Goal: Task Accomplishment & Management: Manage account settings

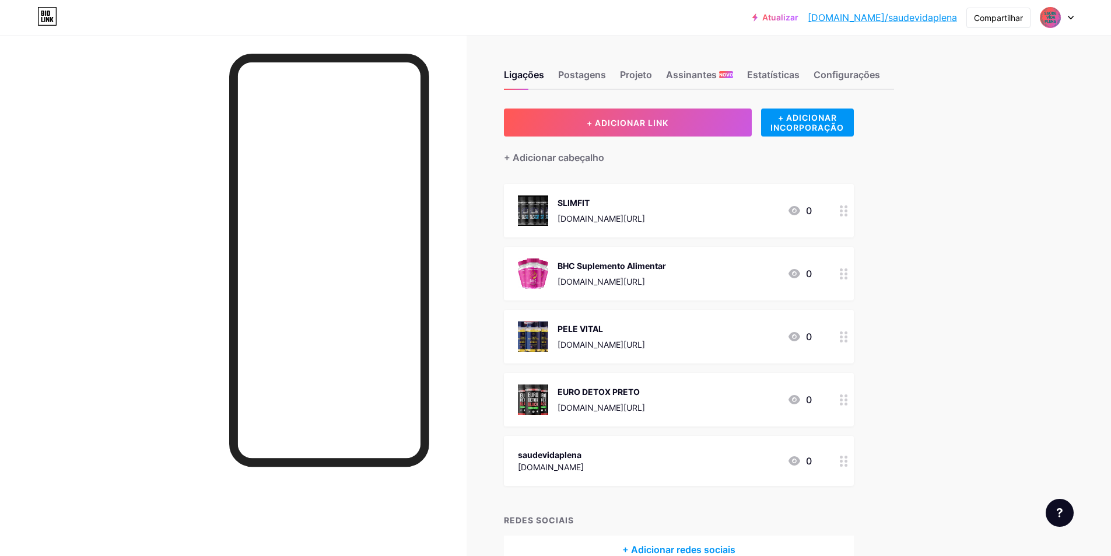
click at [960, 230] on div "Atualizar [DOMAIN_NAME]/saudev... [DOMAIN_NAME]/saudevidaplena Compartilhar Tro…" at bounding box center [555, 311] width 1111 height 622
click at [539, 211] on img at bounding box center [533, 210] width 30 height 30
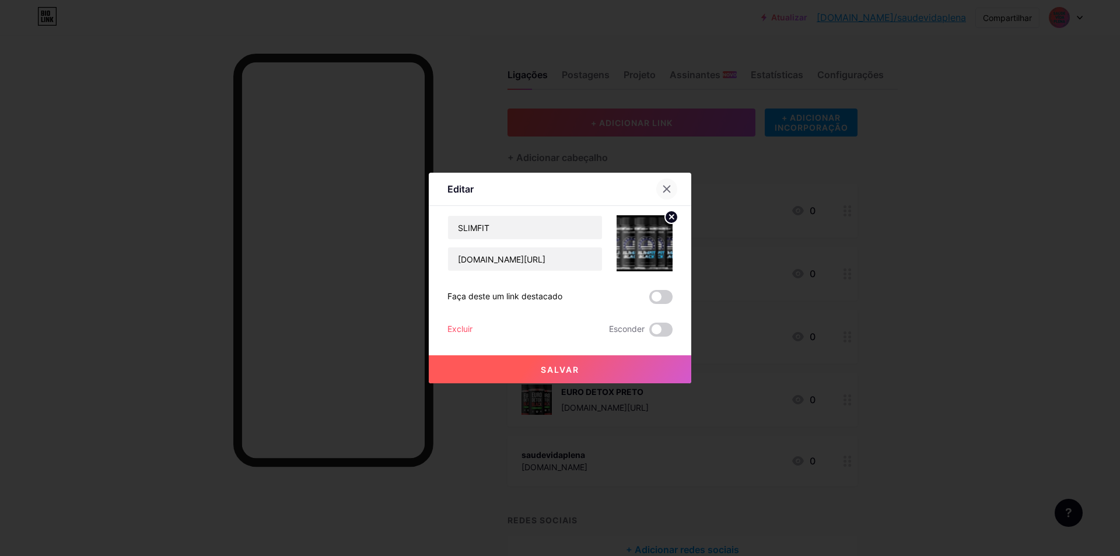
click at [667, 191] on icon at bounding box center [666, 188] width 9 height 9
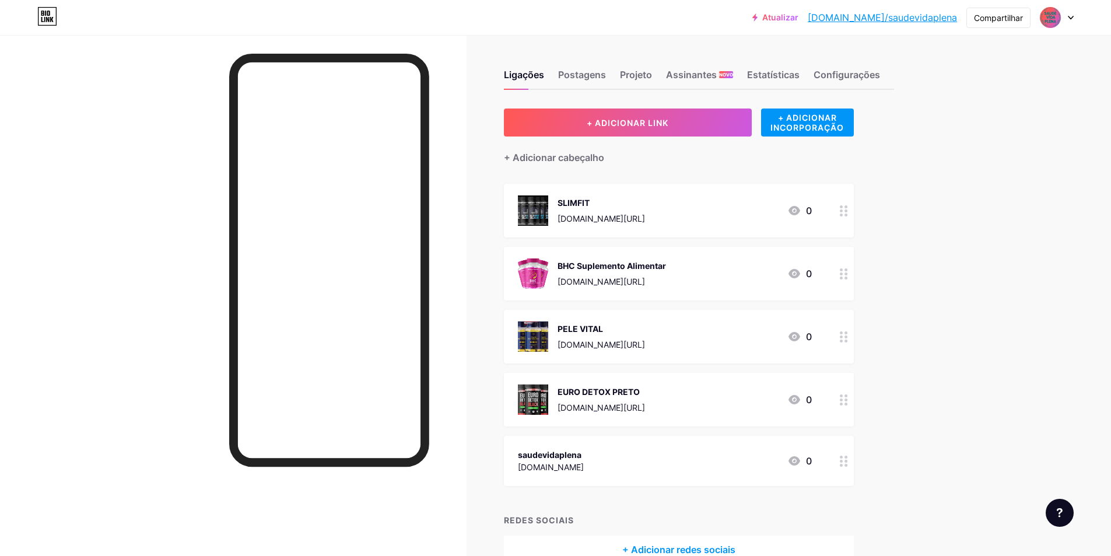
click at [848, 215] on icon at bounding box center [844, 210] width 8 height 11
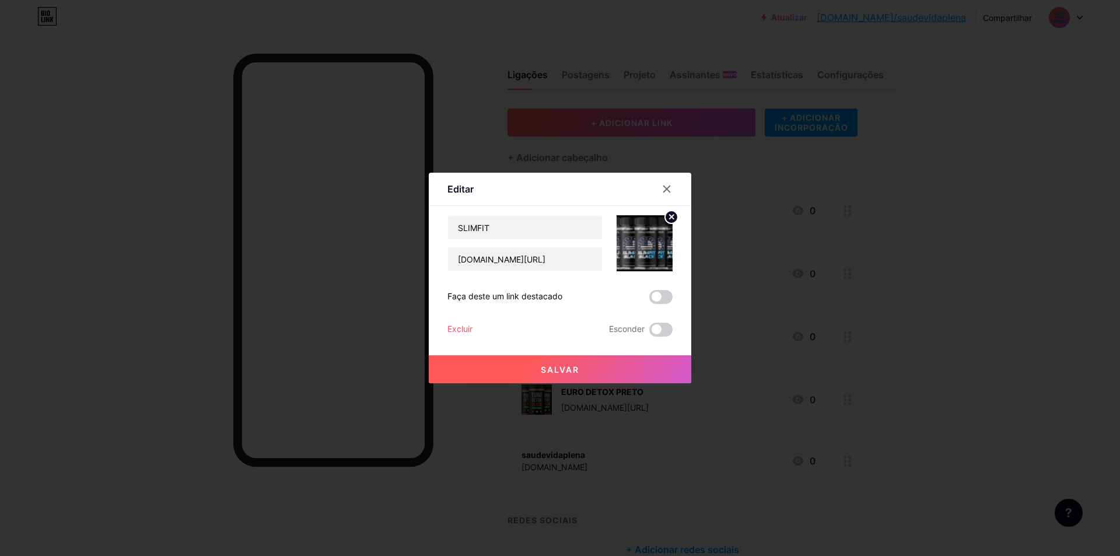
click at [980, 264] on div at bounding box center [560, 278] width 1120 height 556
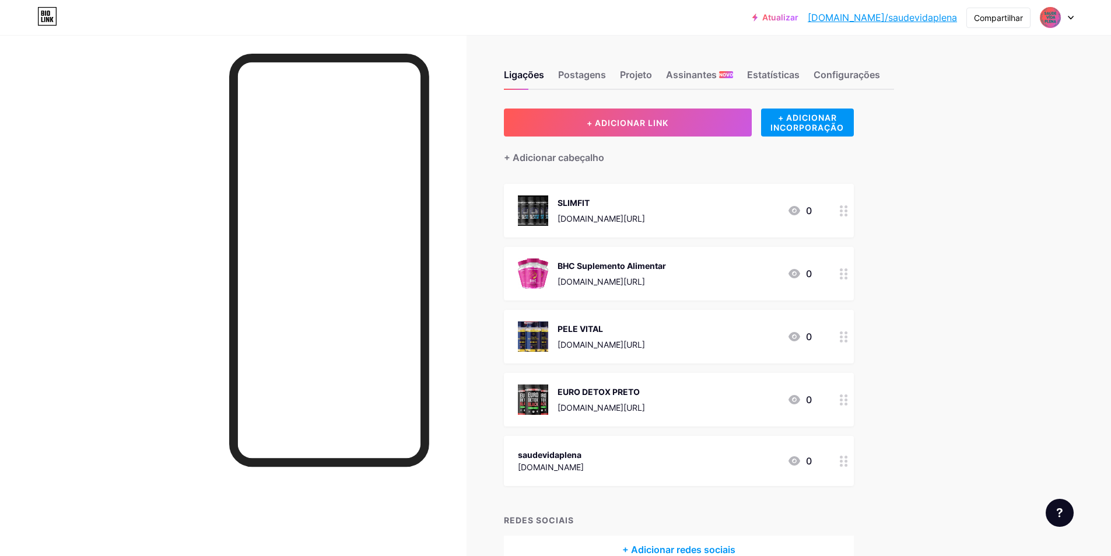
click at [847, 215] on icon at bounding box center [844, 210] width 8 height 11
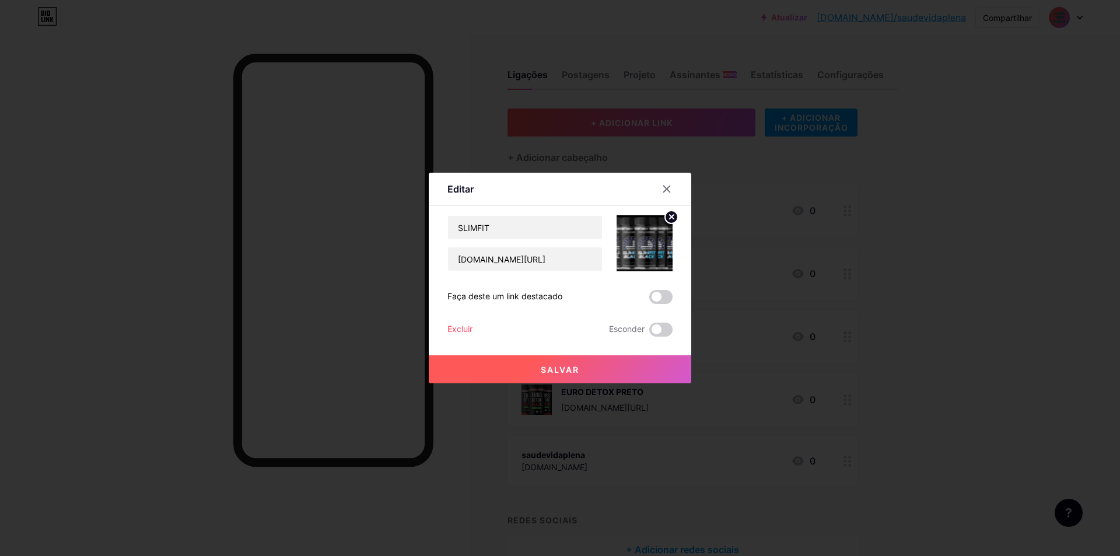
click at [454, 330] on font "Excluir" at bounding box center [459, 329] width 25 height 10
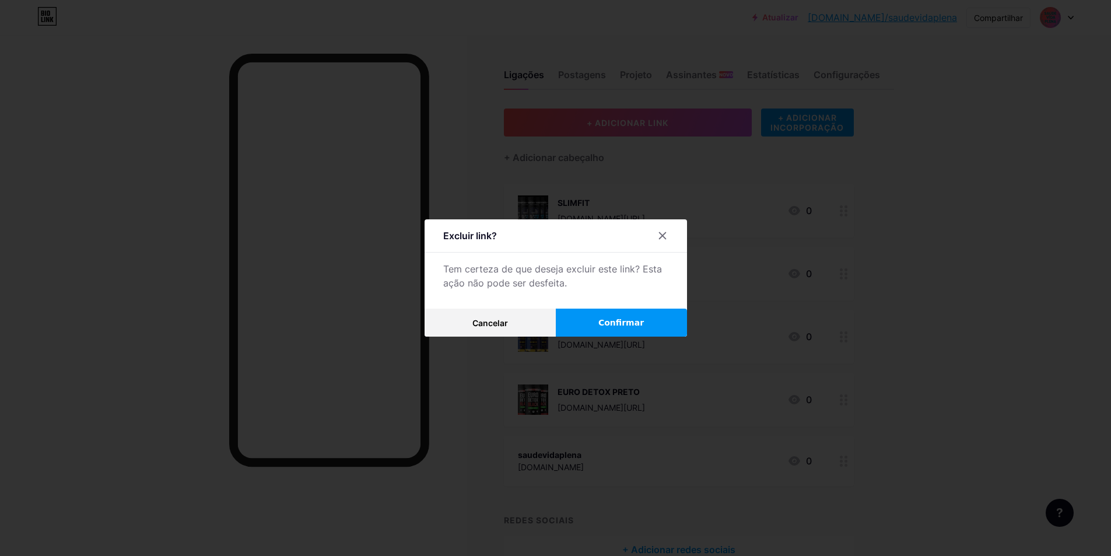
click at [636, 318] on font "Confirmar" at bounding box center [620, 322] width 45 height 9
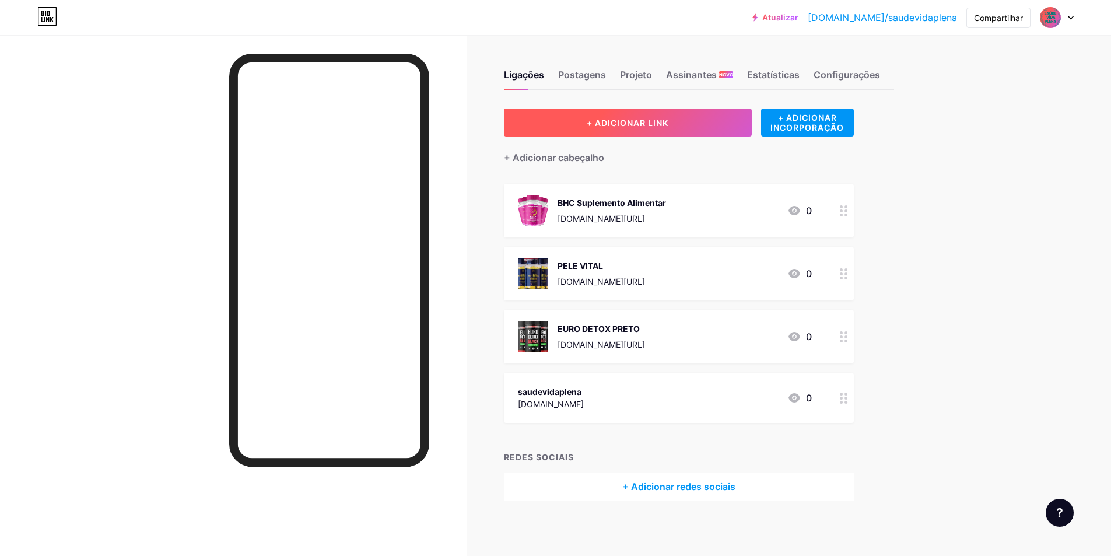
click at [617, 121] on font "+ ADICIONAR LINK" at bounding box center [628, 123] width 82 height 10
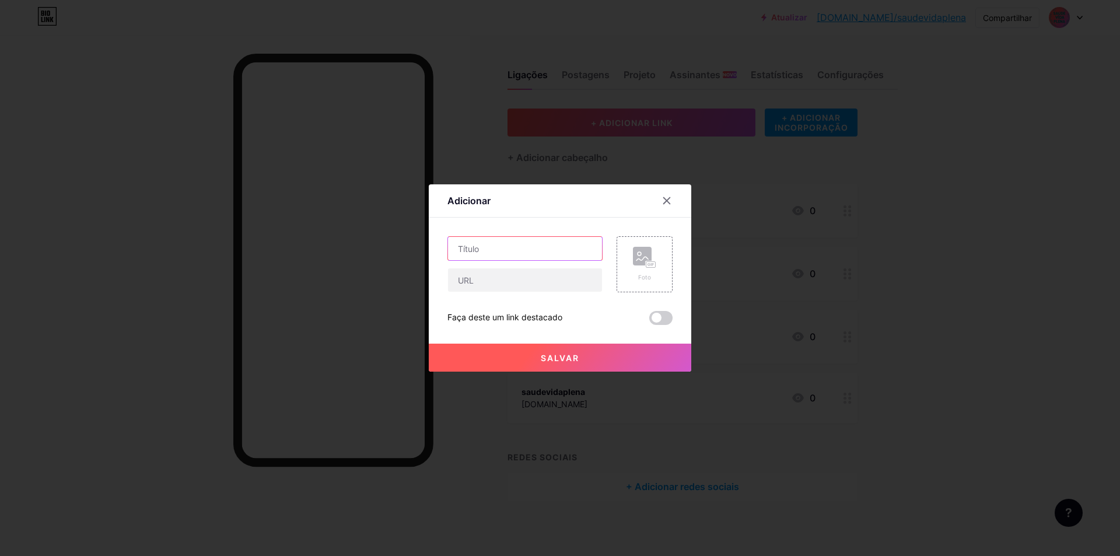
click at [492, 253] on input "text" at bounding box center [525, 248] width 154 height 23
drag, startPoint x: 466, startPoint y: 255, endPoint x: 394, endPoint y: 254, distance: 72.3
click at [394, 254] on div "Adicionar Contente YouTube Reproduza vídeos do YouTube sem sair da sua página. …" at bounding box center [560, 278] width 1120 height 556
type input "SLINFIT"
click at [490, 284] on input "text" at bounding box center [525, 279] width 154 height 23
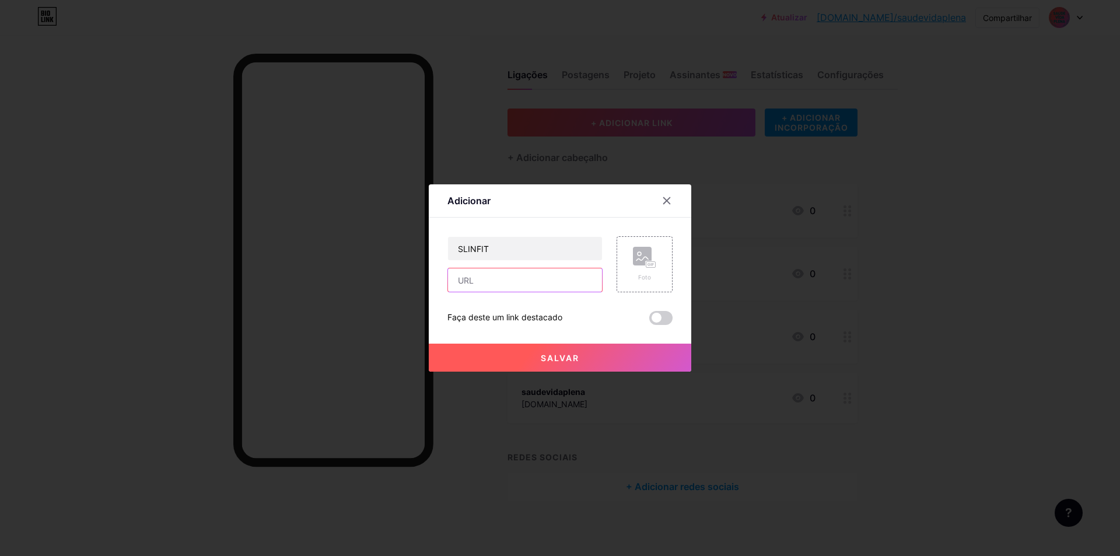
paste input "[URL][DOMAIN_NAME]"
type input "[URL][DOMAIN_NAME]"
click at [652, 261] on div "Foto" at bounding box center [644, 264] width 56 height 56
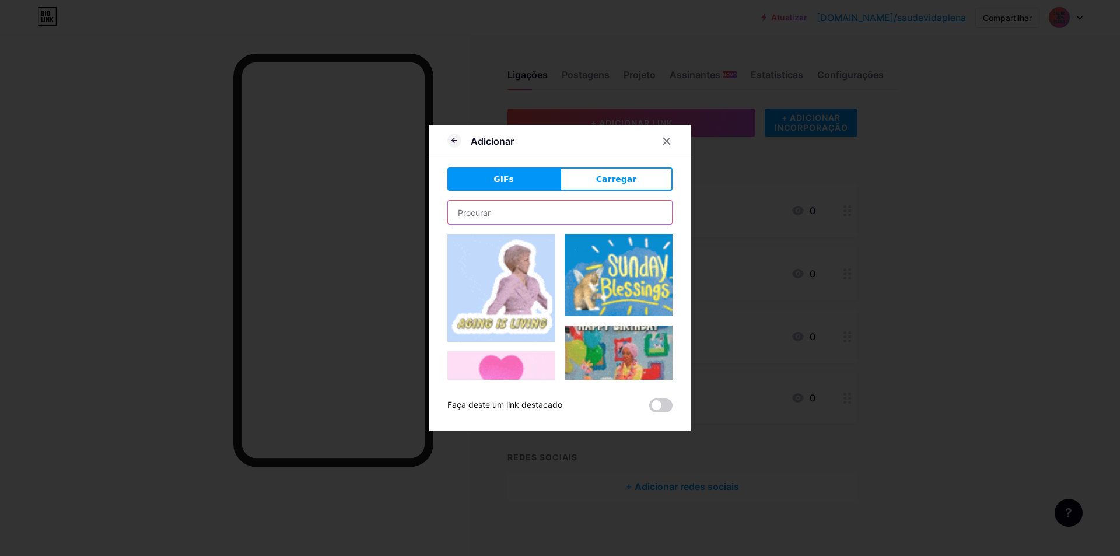
click at [468, 209] on input "text" at bounding box center [560, 212] width 224 height 23
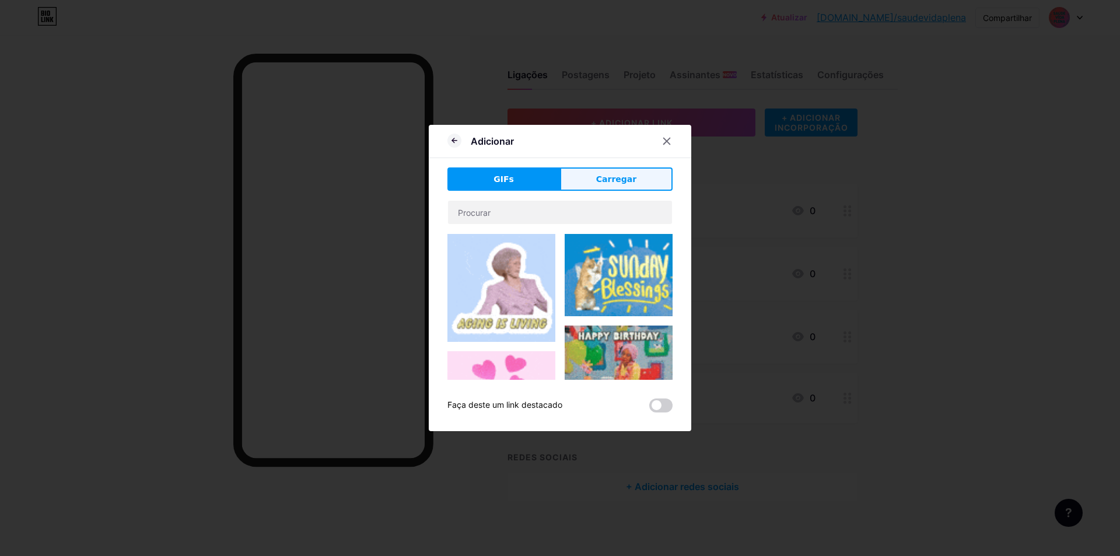
click at [619, 174] on font "Carregar" at bounding box center [616, 178] width 40 height 9
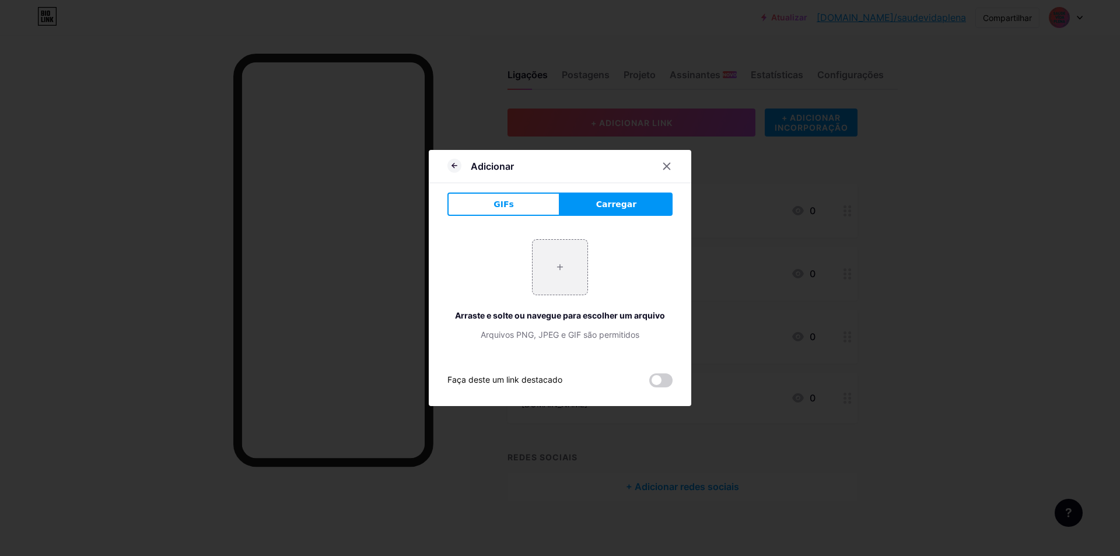
click at [612, 203] on font "Carregar" at bounding box center [616, 203] width 40 height 9
click at [548, 281] on input "file" at bounding box center [559, 267] width 55 height 55
type input "C:\fakepath\01 - [DATE].jpeg"
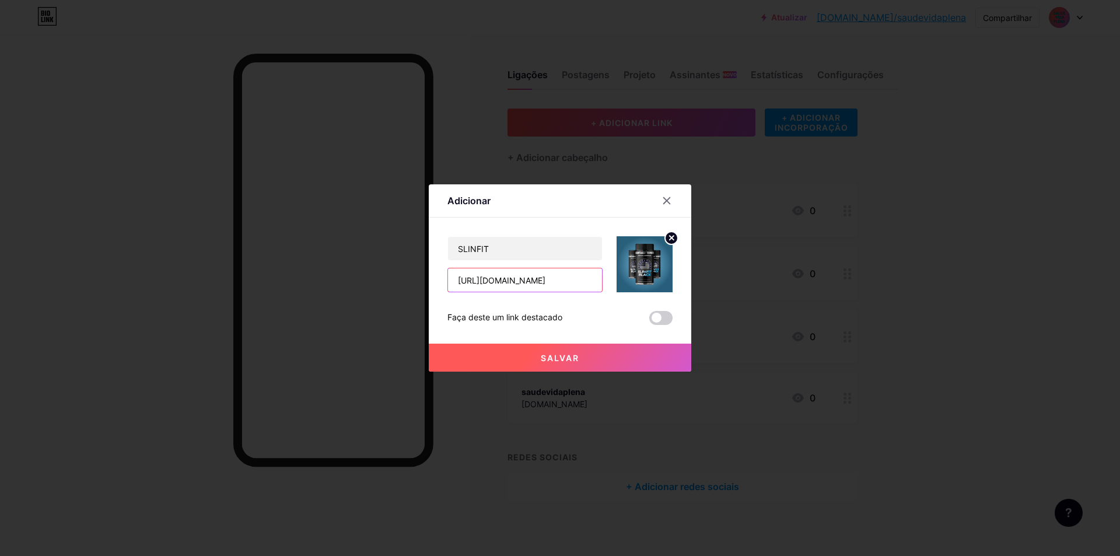
click at [553, 277] on input "[URL][DOMAIN_NAME]" at bounding box center [525, 279] width 154 height 23
click at [583, 357] on button "Salvar" at bounding box center [560, 357] width 262 height 28
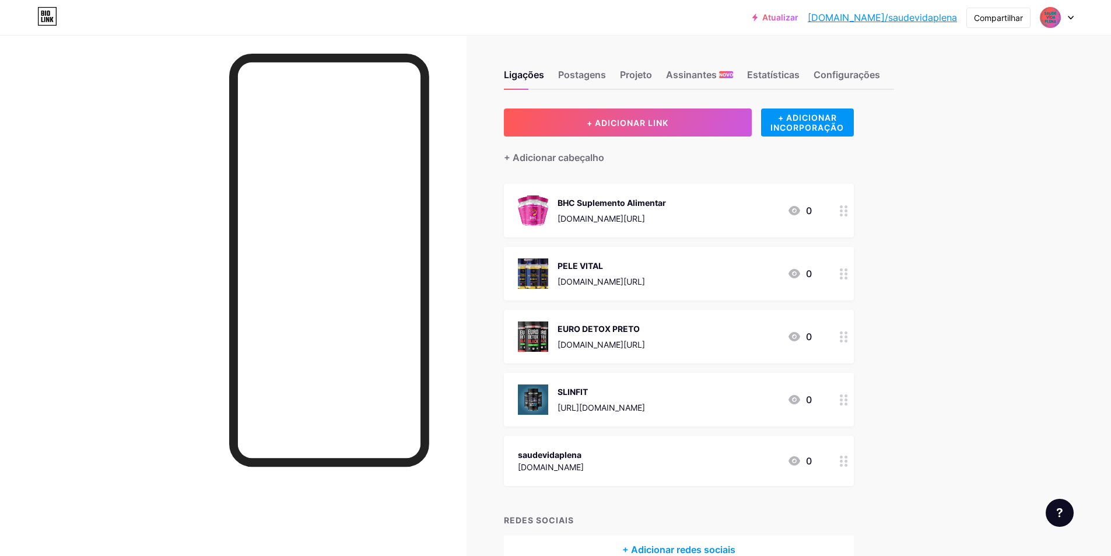
click at [955, 149] on div "Atualizar [DOMAIN_NAME]/saudev... [DOMAIN_NAME]/saudevidaplena Compartilhar Tro…" at bounding box center [555, 311] width 1111 height 622
